Goal: Information Seeking & Learning: Learn about a topic

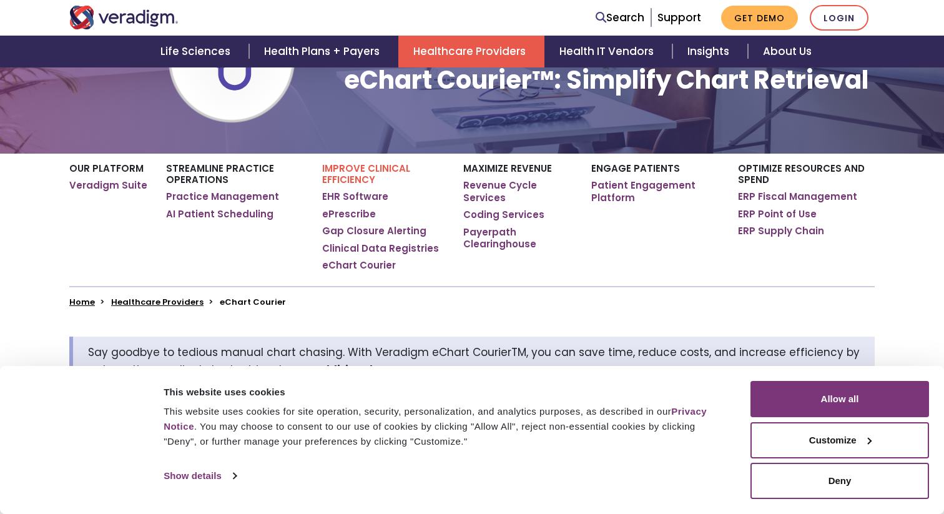
scroll to position [159, 0]
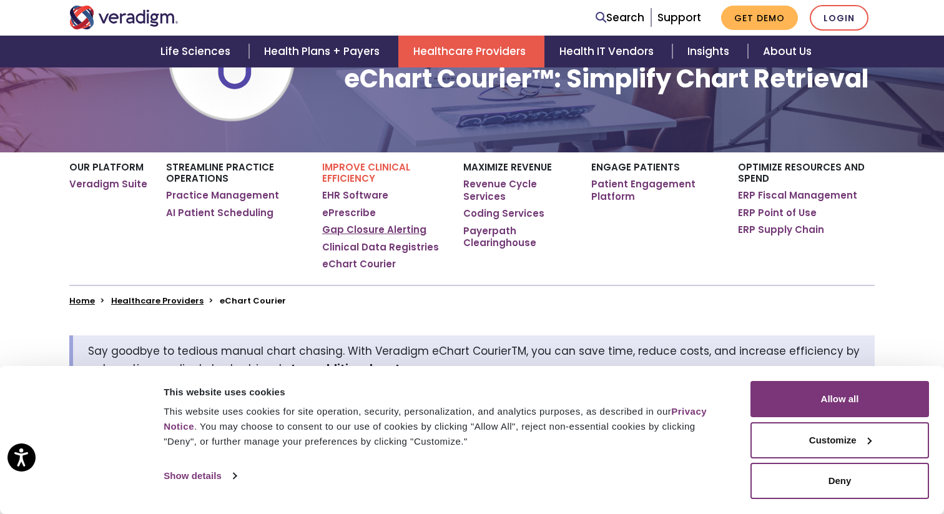
click at [378, 227] on link "Gap Closure Alerting" at bounding box center [374, 230] width 104 height 12
